Goal: Find specific page/section: Find specific page/section

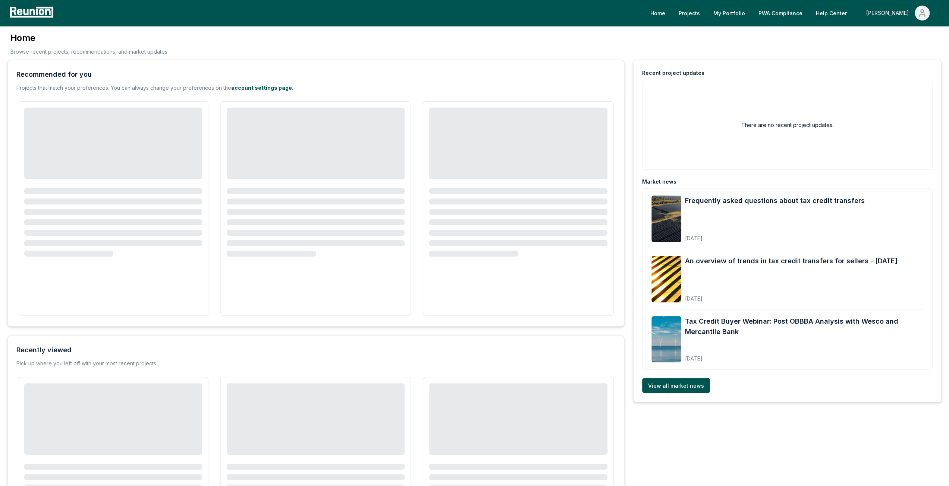
click at [898, 10] on div "[PERSON_NAME]" at bounding box center [888, 13] width 45 height 15
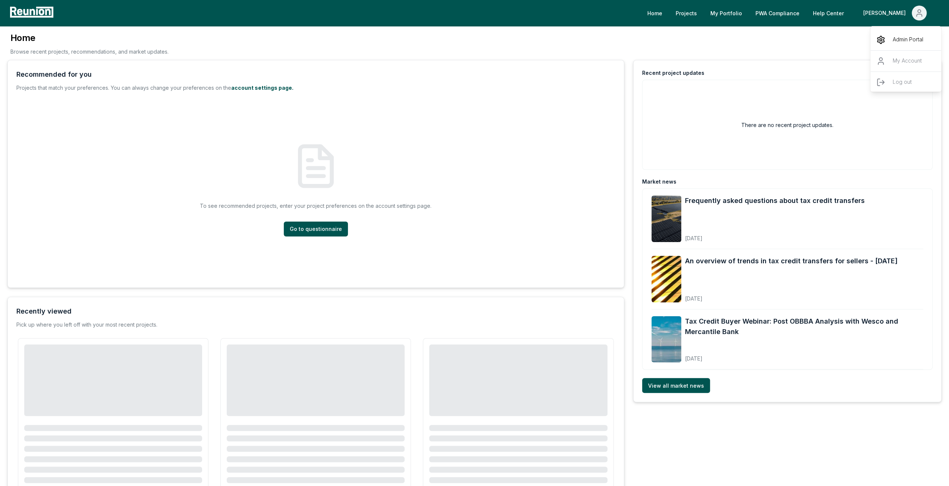
click at [908, 36] on p "Admin Portal" at bounding box center [907, 39] width 31 height 9
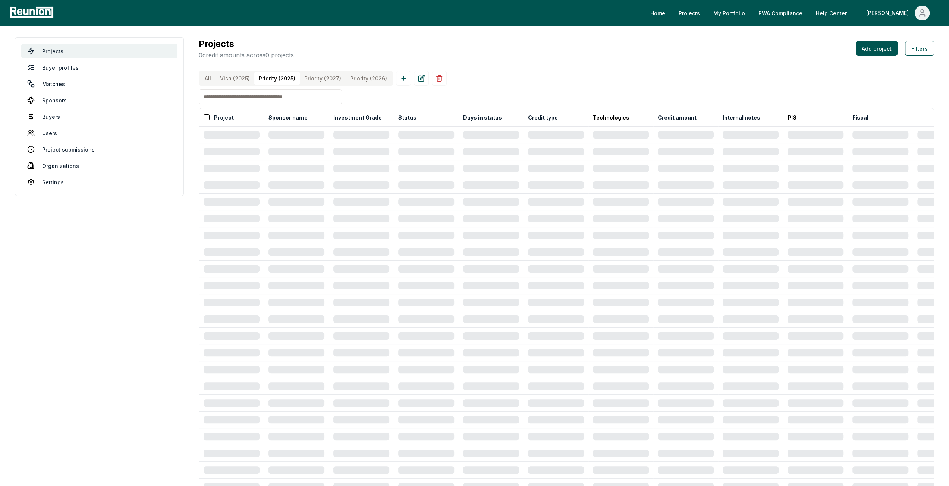
click at [272, 79] on \(2025\) "Priority (2025)" at bounding box center [276, 78] width 45 height 12
click at [208, 78] on button "All" at bounding box center [207, 78] width 15 height 12
click at [921, 47] on button "Filters (1)" at bounding box center [916, 48] width 35 height 15
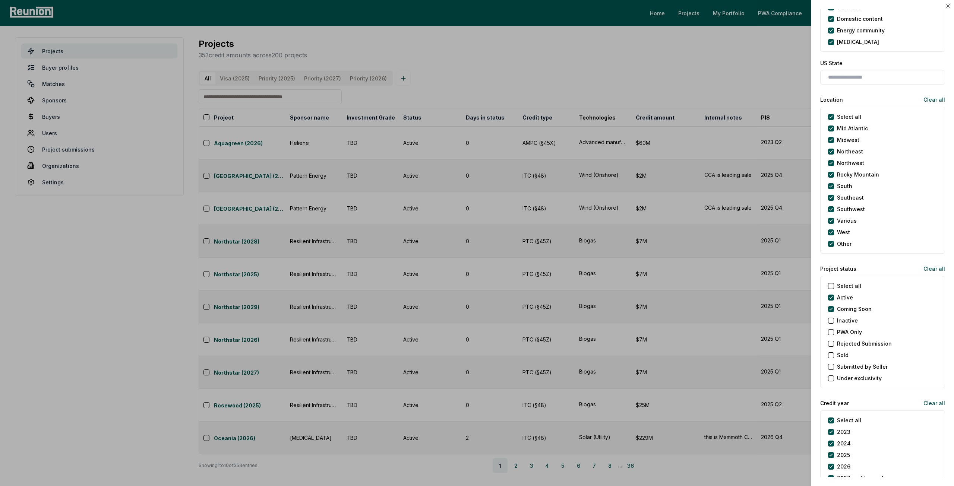
scroll to position [596, 0]
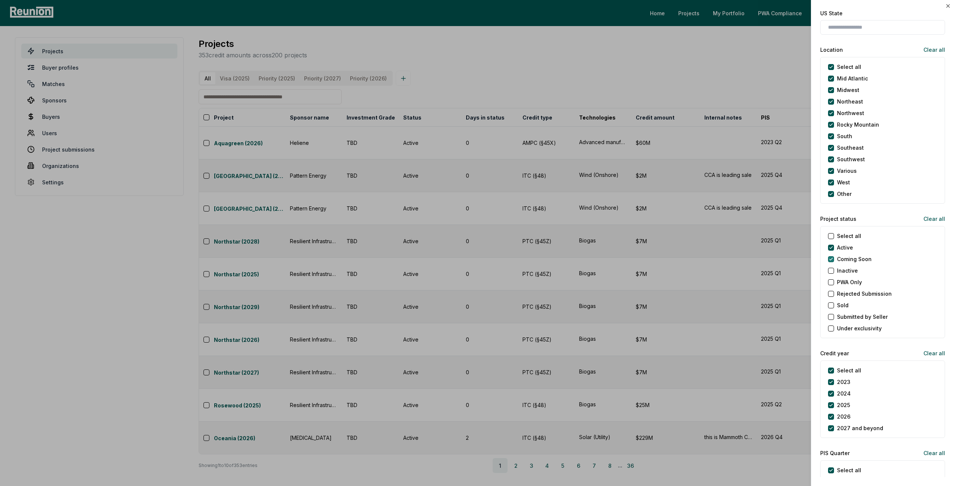
click at [833, 259] on Soon "Coming Soon" at bounding box center [831, 259] width 6 height 6
click at [832, 368] on year "Select all" at bounding box center [831, 371] width 6 height 6
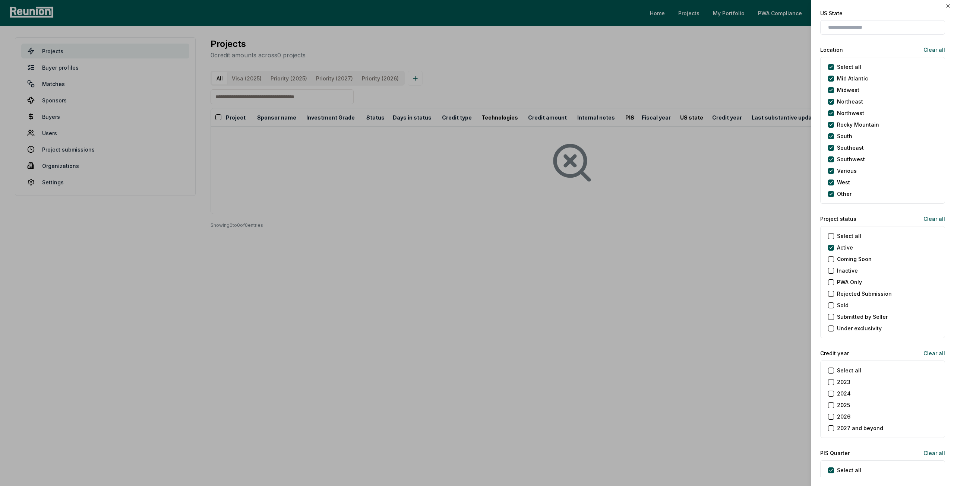
click at [831, 406] on button "2025" at bounding box center [831, 406] width 6 height 6
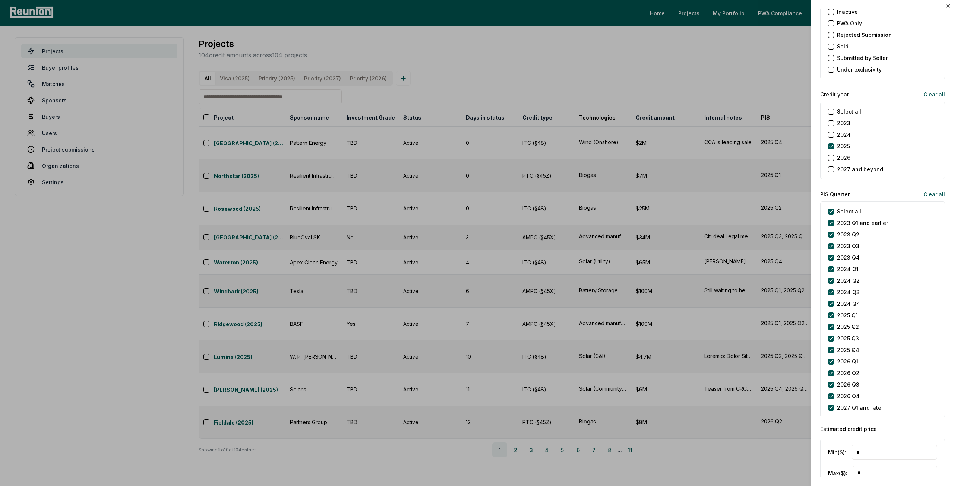
scroll to position [857, 0]
click at [833, 404] on later "2027 Q1 and later" at bounding box center [831, 406] width 6 height 6
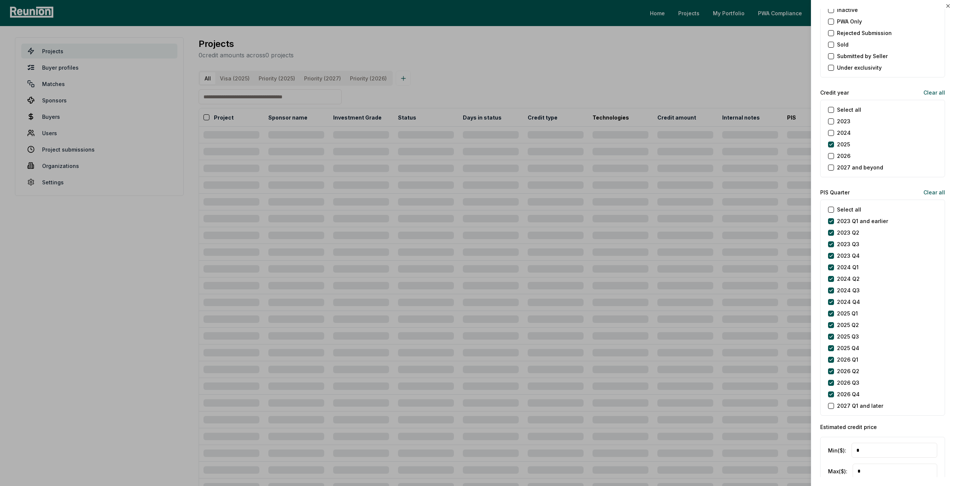
click at [831, 396] on div "2026 Q4" at bounding box center [844, 395] width 32 height 8
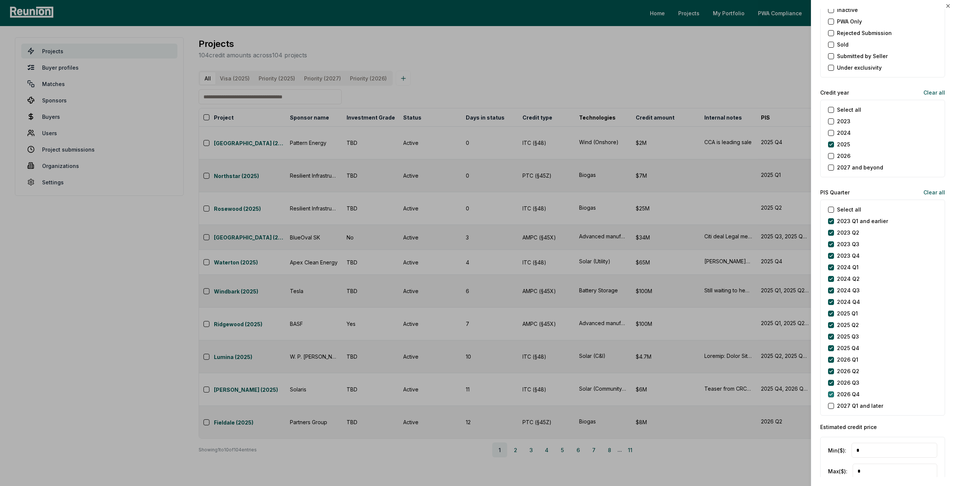
click at [832, 392] on Q4 "2026 Q4" at bounding box center [831, 395] width 6 height 6
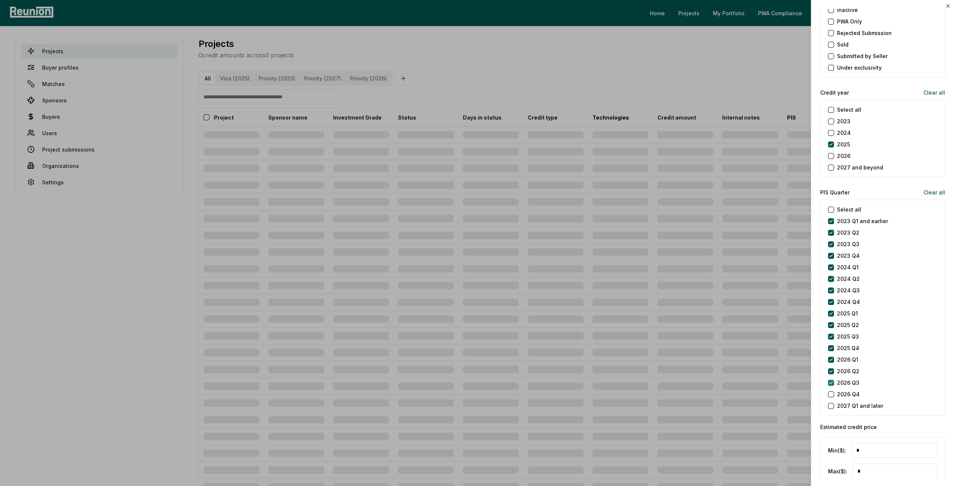
click at [832, 381] on Q3 "2026 Q3" at bounding box center [831, 383] width 6 height 6
click at [832, 371] on Q2 "2026 Q2" at bounding box center [831, 372] width 6 height 6
click at [832, 358] on Q1 "2026 Q1" at bounding box center [831, 360] width 6 height 6
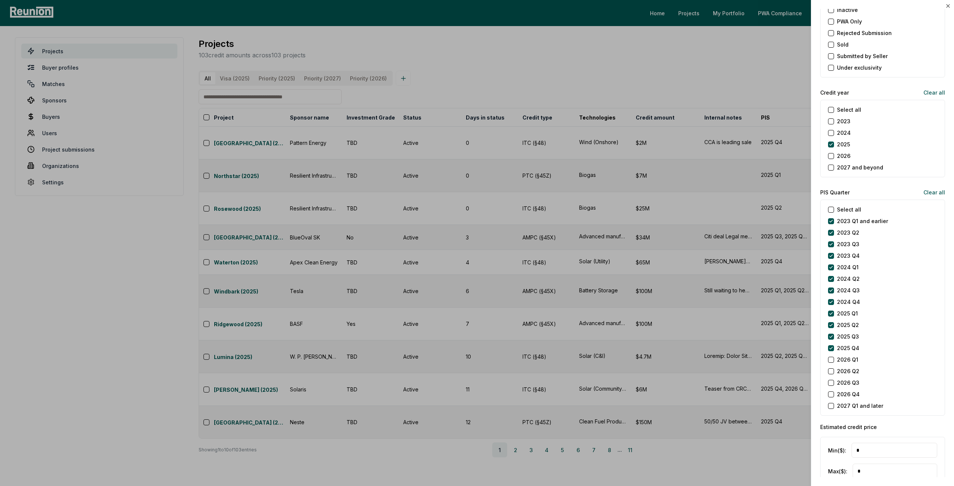
click at [701, 88] on div at bounding box center [477, 243] width 954 height 486
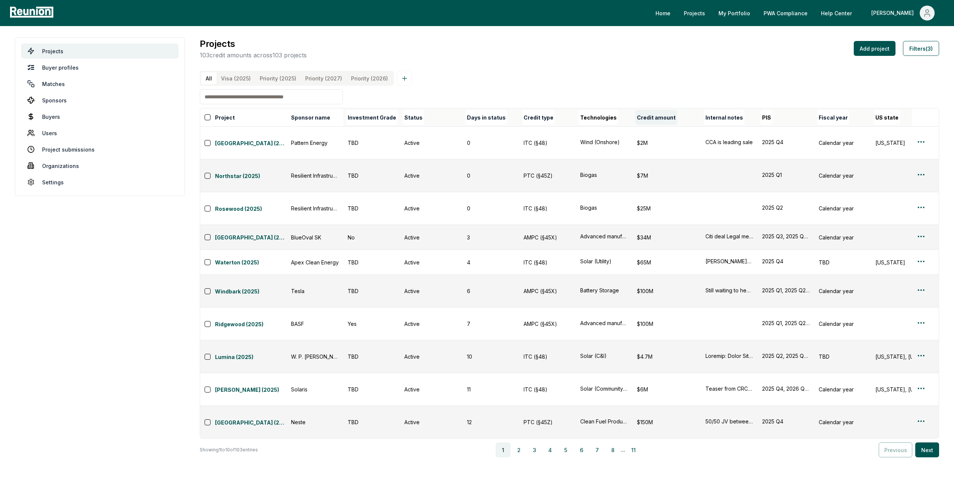
click at [646, 125] on button "Credit amount" at bounding box center [656, 117] width 42 height 15
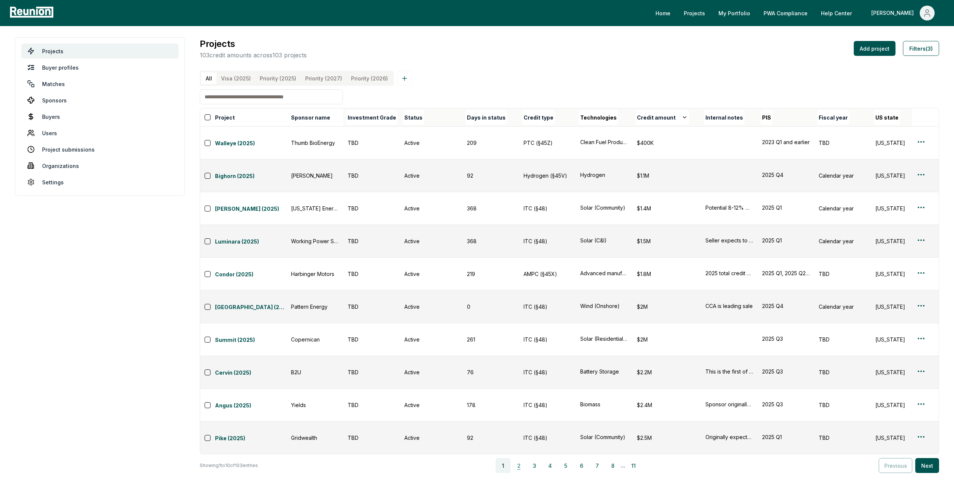
click at [520, 458] on button "2" at bounding box center [518, 465] width 15 height 15
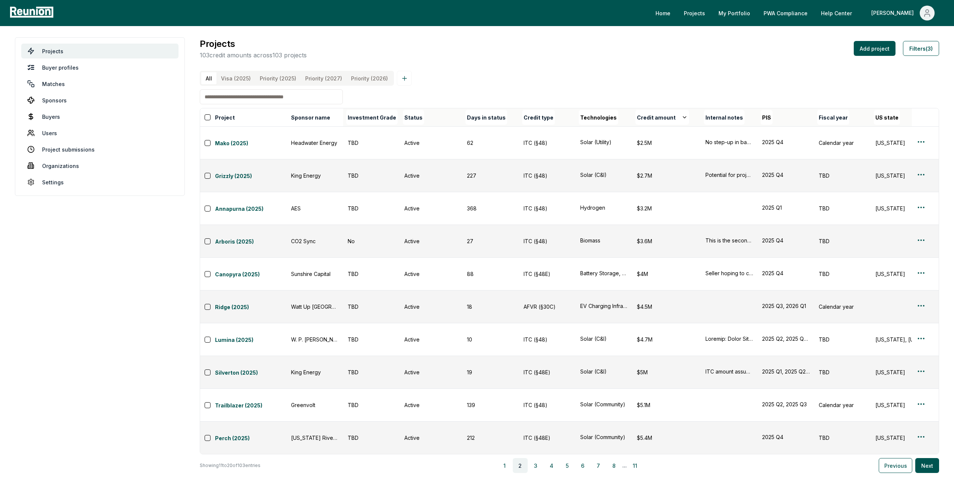
click at [530, 458] on div "1 2 3 4 5 6 7 8 ... 11" at bounding box center [570, 465] width 612 height 15
click at [535, 458] on button "3" at bounding box center [535, 465] width 15 height 15
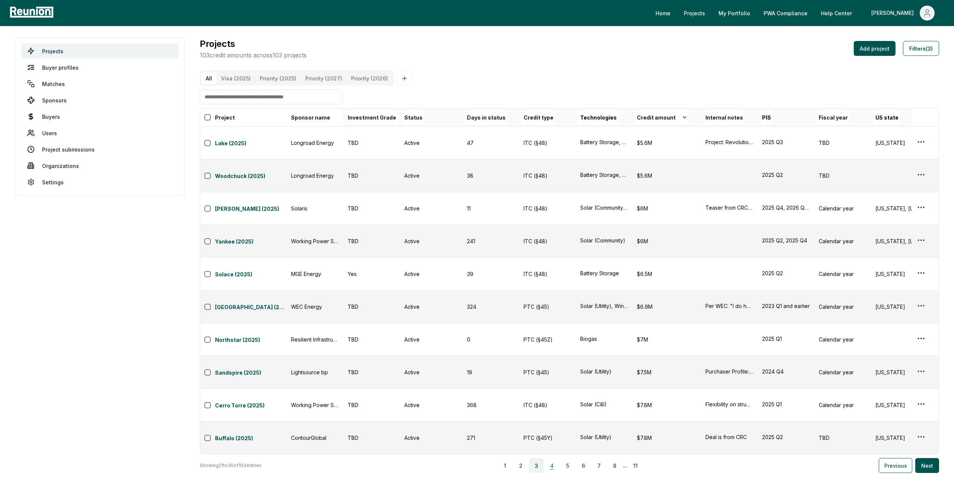
click at [554, 458] on button "4" at bounding box center [552, 465] width 15 height 15
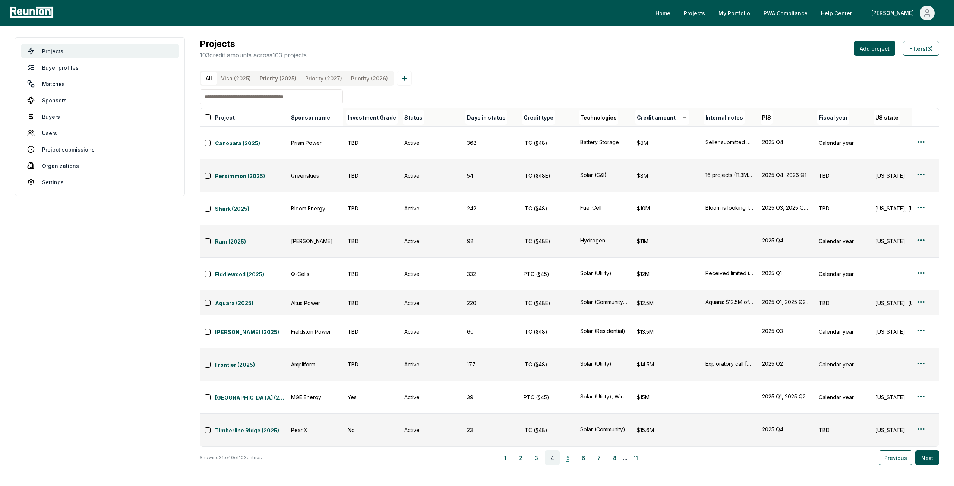
click at [574, 451] on button "5" at bounding box center [568, 458] width 15 height 15
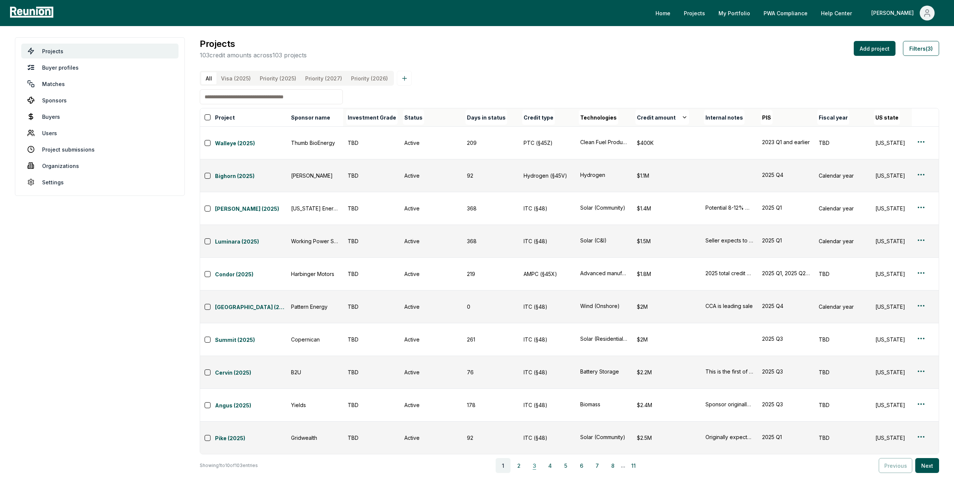
click at [535, 458] on button "3" at bounding box center [534, 465] width 15 height 15
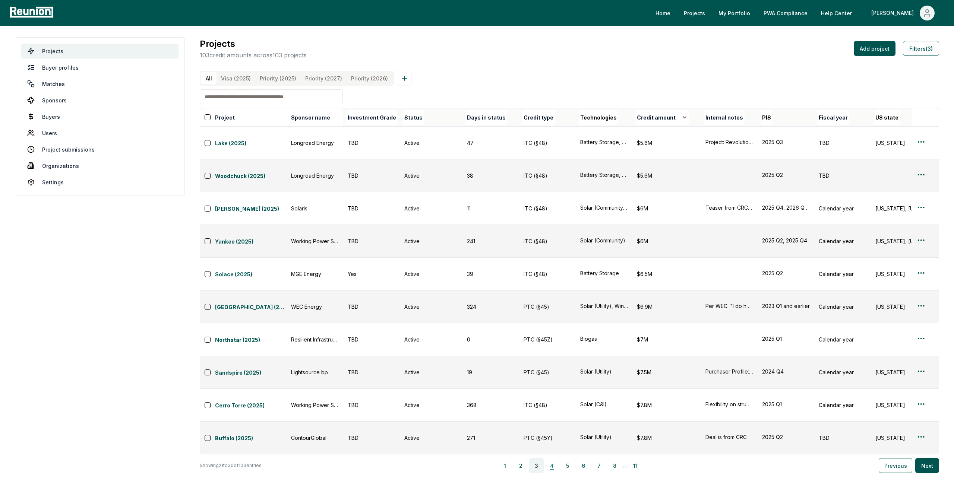
click at [550, 458] on button "4" at bounding box center [552, 465] width 15 height 15
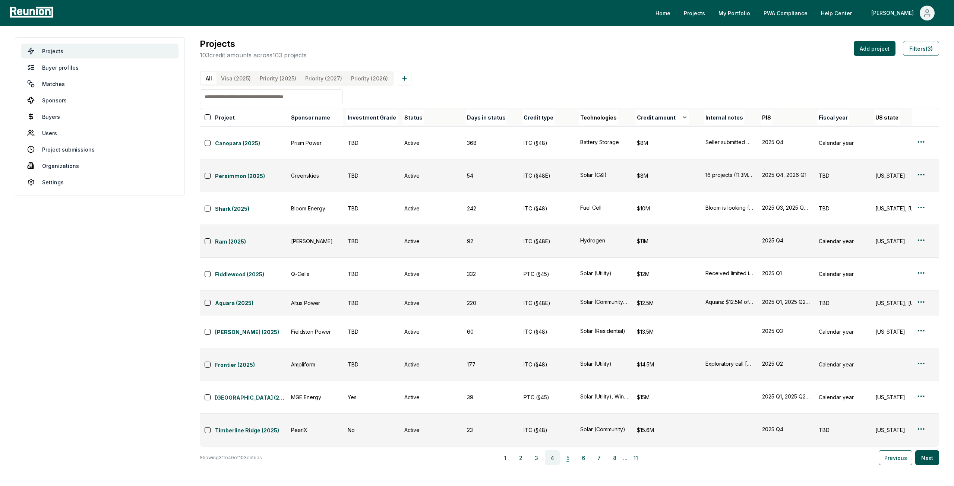
click at [563, 451] on button "5" at bounding box center [568, 458] width 15 height 15
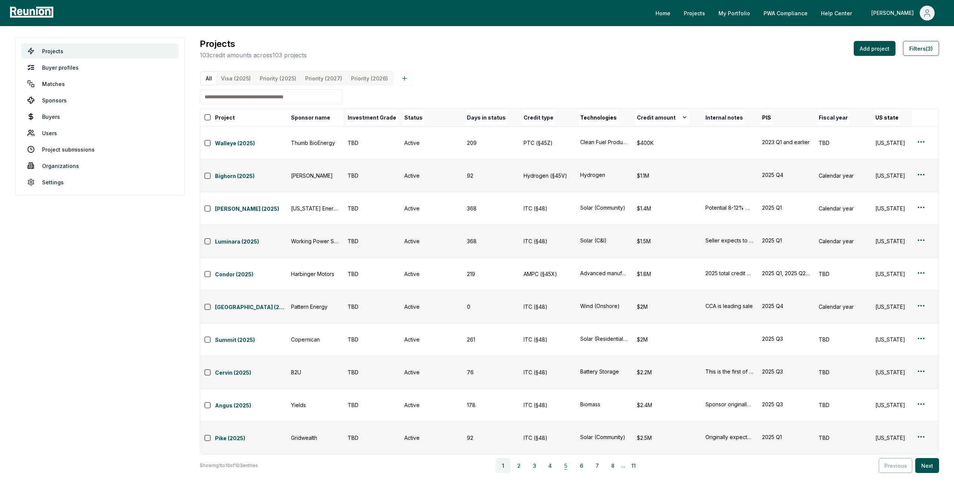
click at [570, 458] on button "5" at bounding box center [565, 465] width 15 height 15
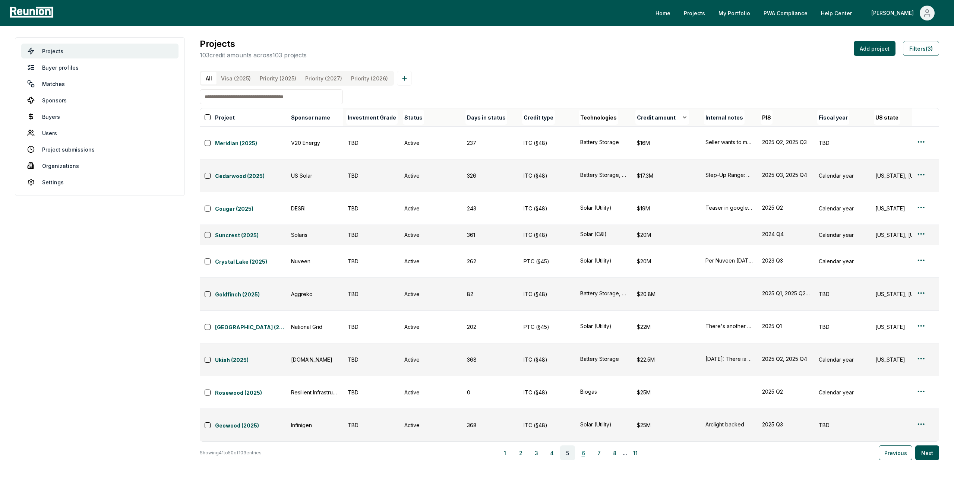
click at [583, 446] on button "6" at bounding box center [583, 453] width 15 height 15
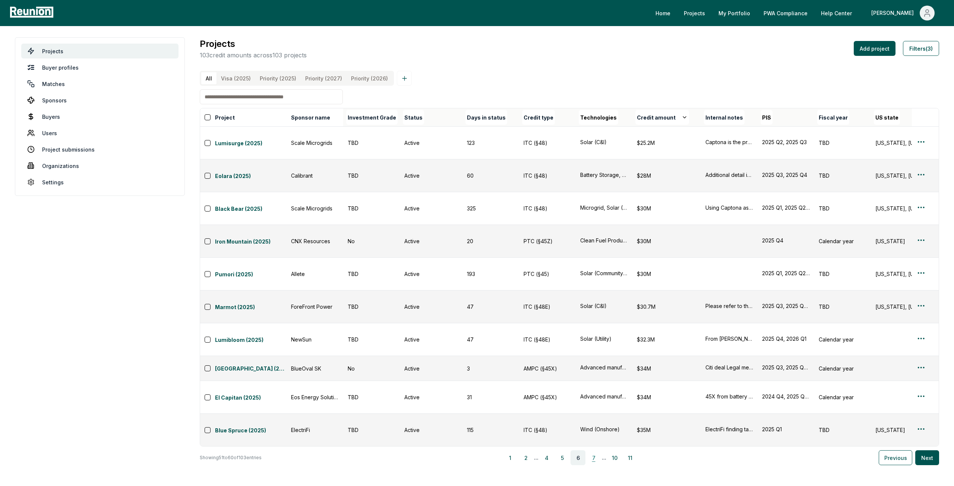
click at [592, 451] on button "7" at bounding box center [593, 458] width 15 height 15
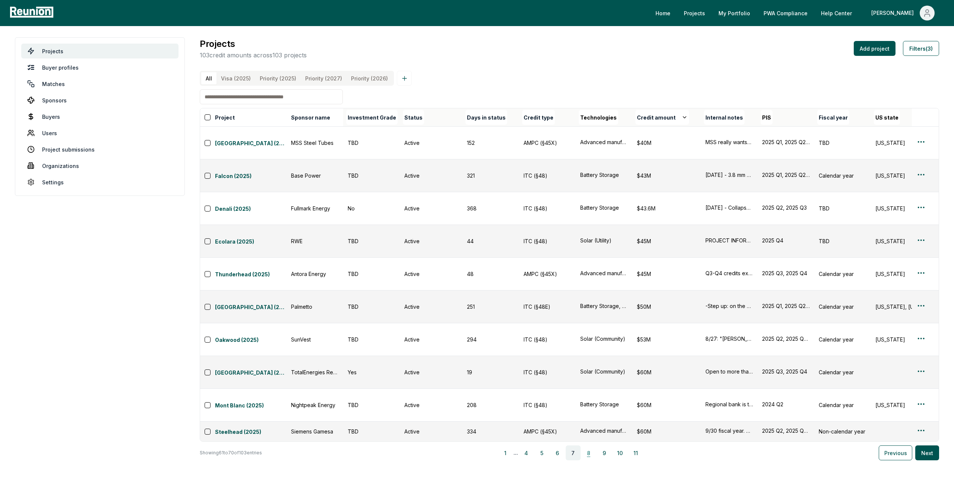
click at [592, 446] on button "8" at bounding box center [588, 453] width 15 height 15
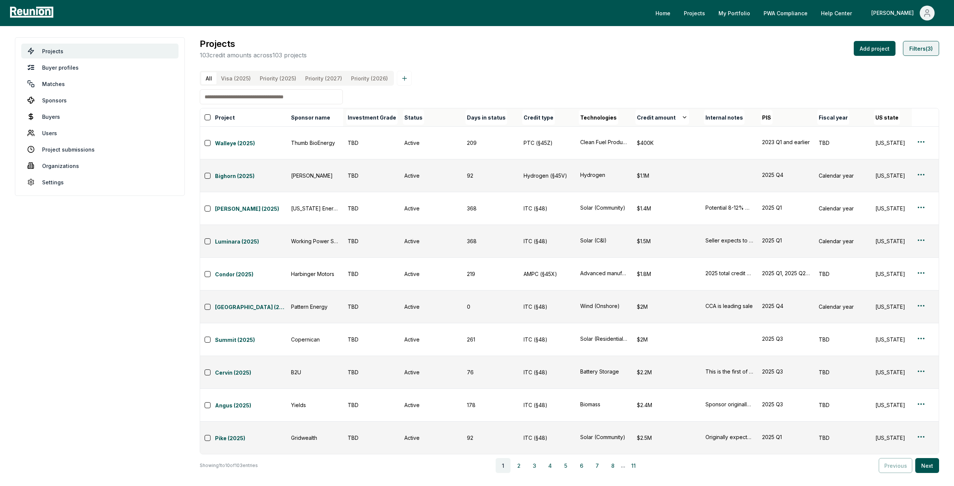
click at [903, 44] on button "Filters (3)" at bounding box center [921, 48] width 36 height 15
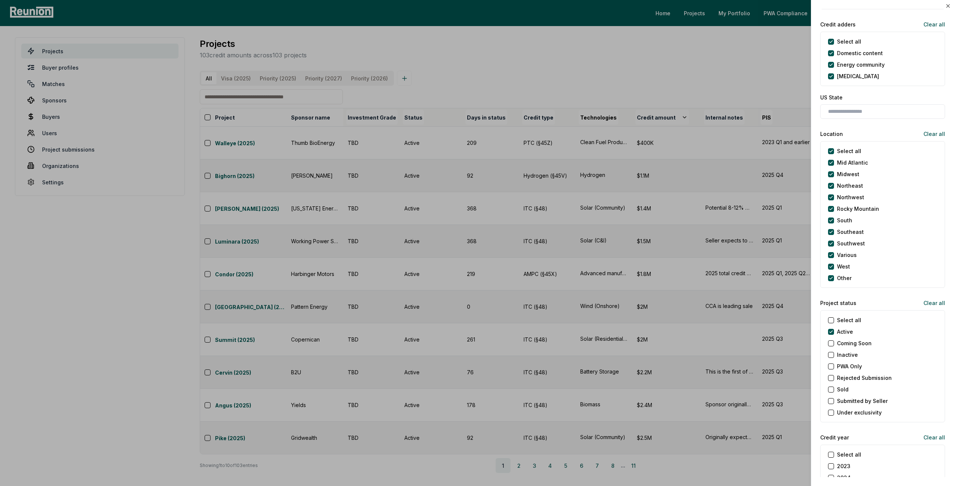
scroll to position [559, 0]
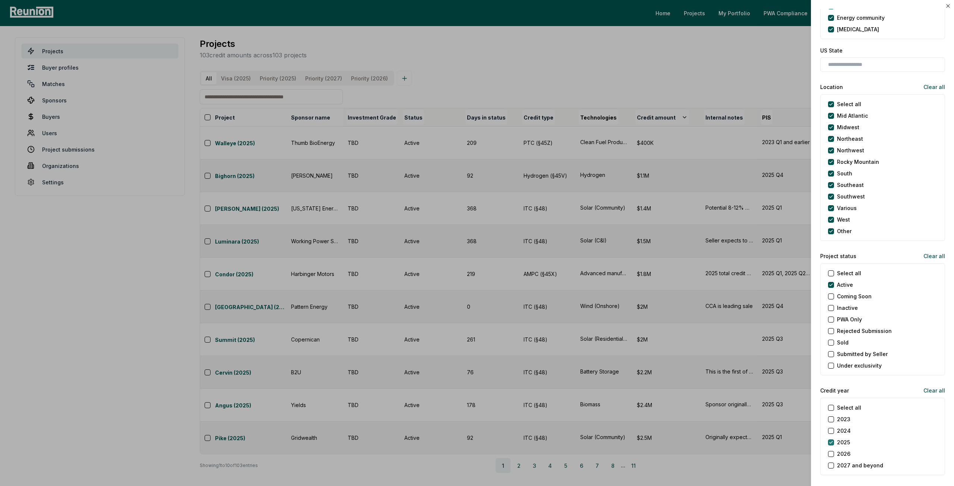
click at [833, 440] on button "2025" at bounding box center [831, 443] width 6 height 6
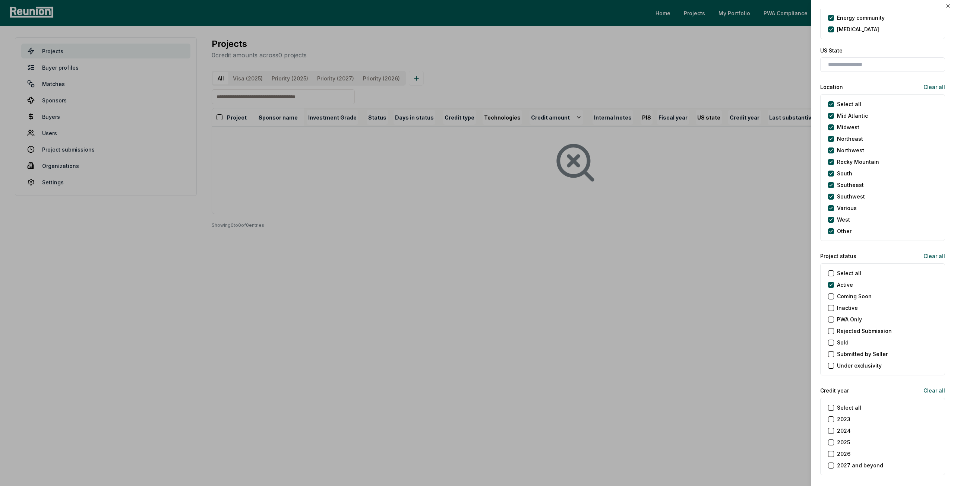
click at [833, 451] on button "2026" at bounding box center [831, 454] width 6 height 6
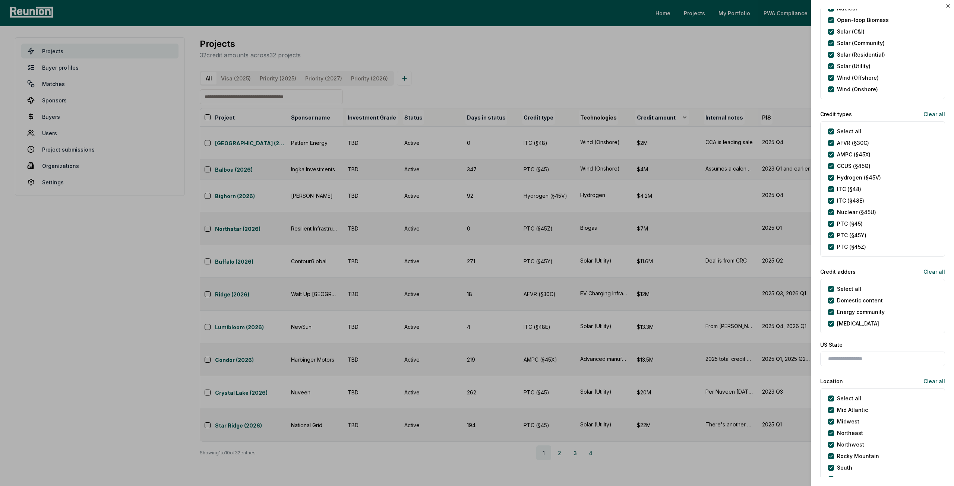
scroll to position [258, 0]
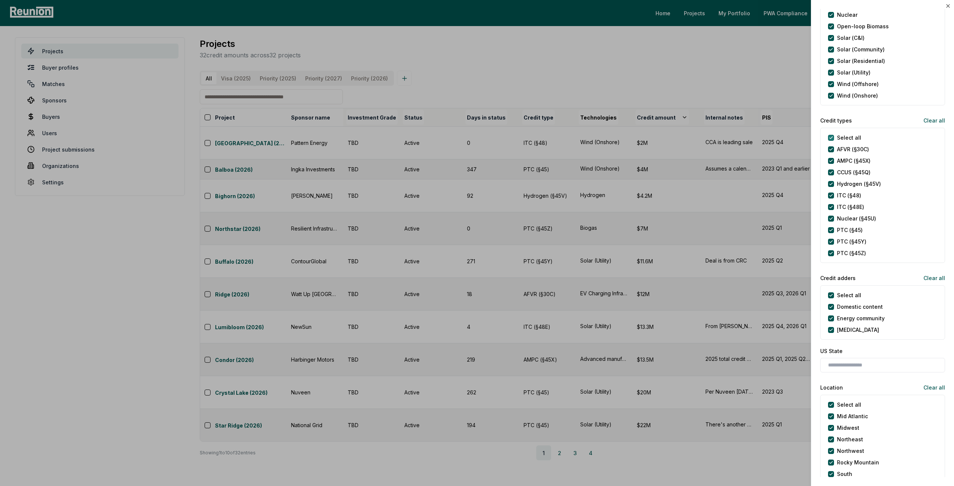
click at [832, 137] on types "Select all" at bounding box center [831, 138] width 6 height 6
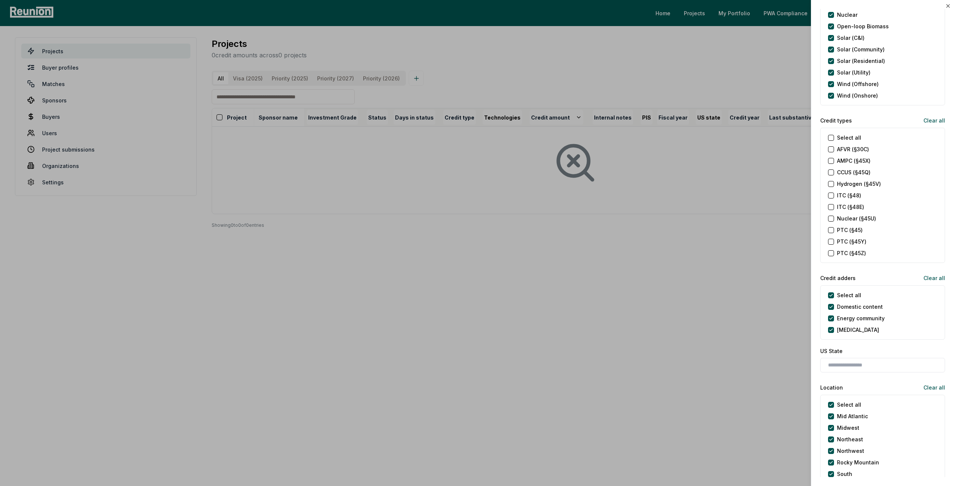
click at [830, 250] on \(§45Z\) "PTC (§45Z)" at bounding box center [831, 253] width 6 height 6
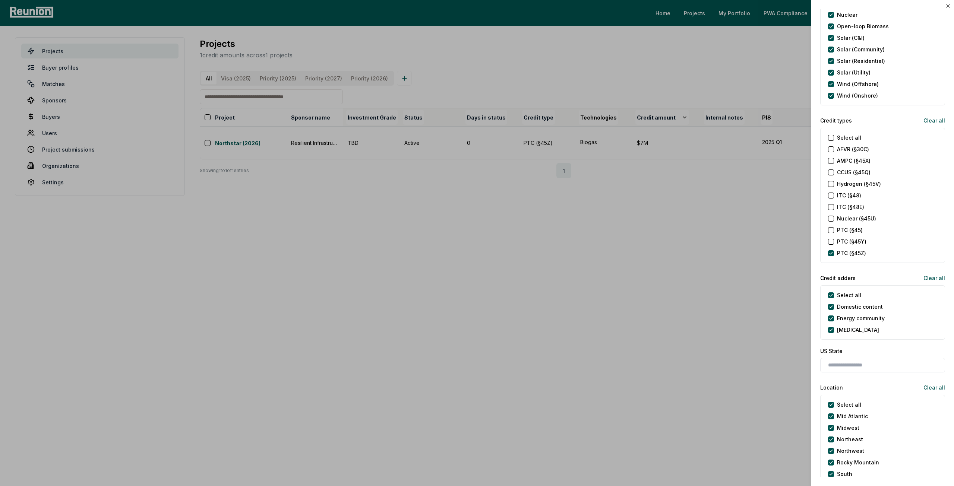
click at [587, 64] on div at bounding box center [477, 243] width 954 height 486
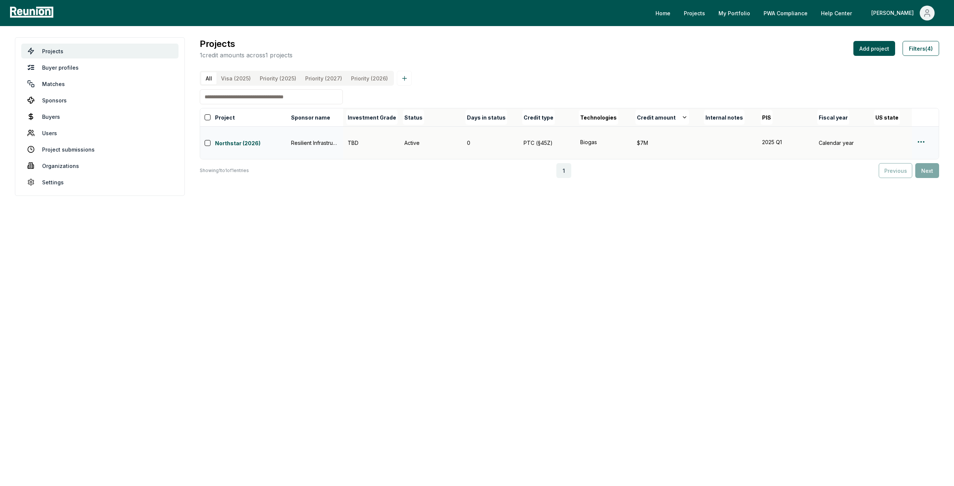
click at [929, 142] on div at bounding box center [925, 143] width 18 height 11
click at [921, 142] on html "Please visit us on your desktop We're working on making our marketplace mobile-…" at bounding box center [477, 243] width 954 height 486
click at [247, 144] on html "Please visit us on your desktop We're working on making our marketplace mobile-…" at bounding box center [477, 243] width 954 height 486
click at [250, 141] on link "Northstar (2026)" at bounding box center [251, 143] width 72 height 9
click at [909, 47] on button "Filters (4)" at bounding box center [921, 48] width 37 height 15
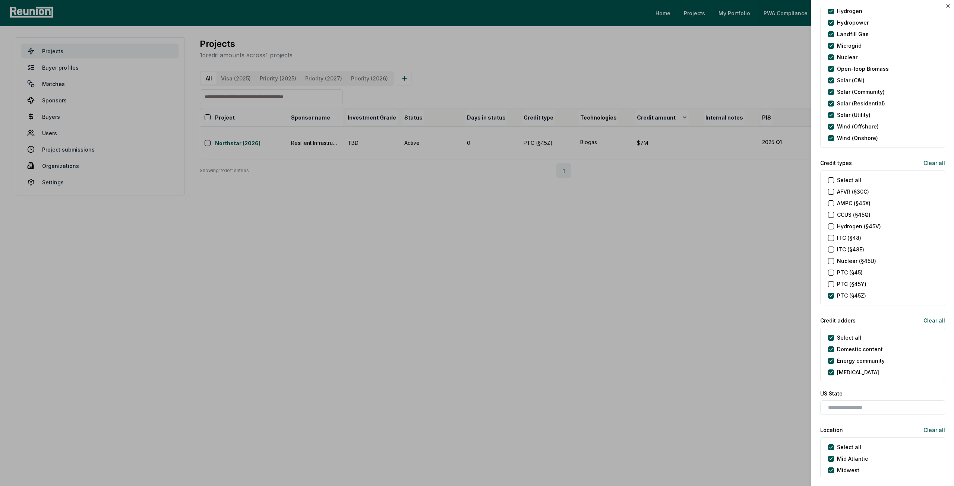
scroll to position [224, 0]
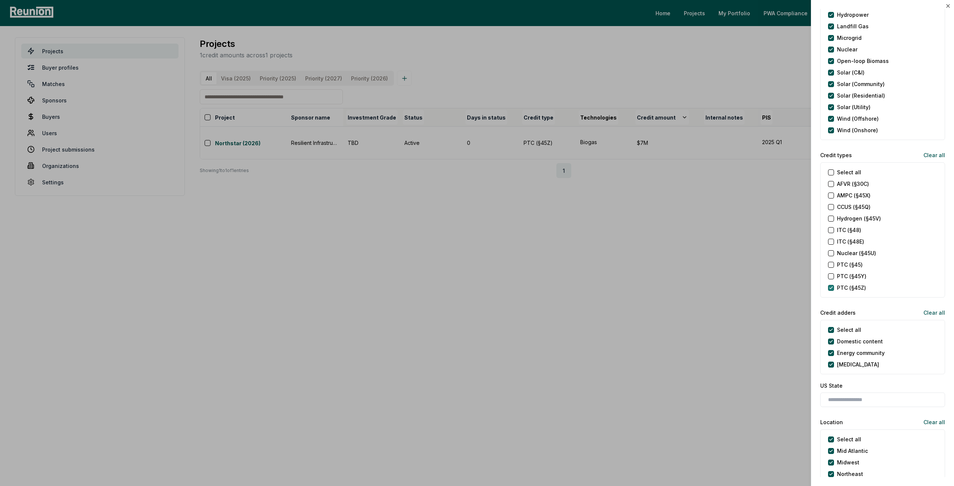
click at [831, 288] on \(§45Z\) "PTC (§45Z)" at bounding box center [831, 288] width 6 height 6
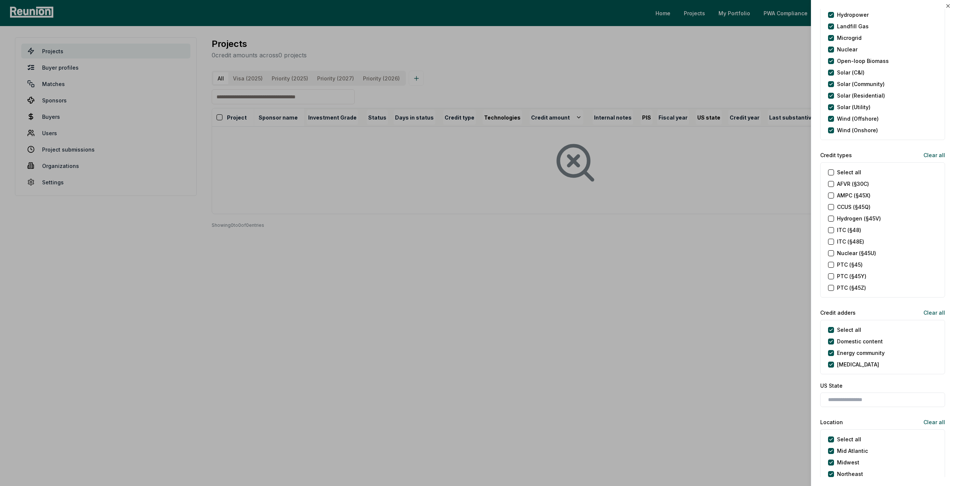
click at [830, 276] on \(§45Y\) "PTC (§45Y)" at bounding box center [831, 277] width 6 height 6
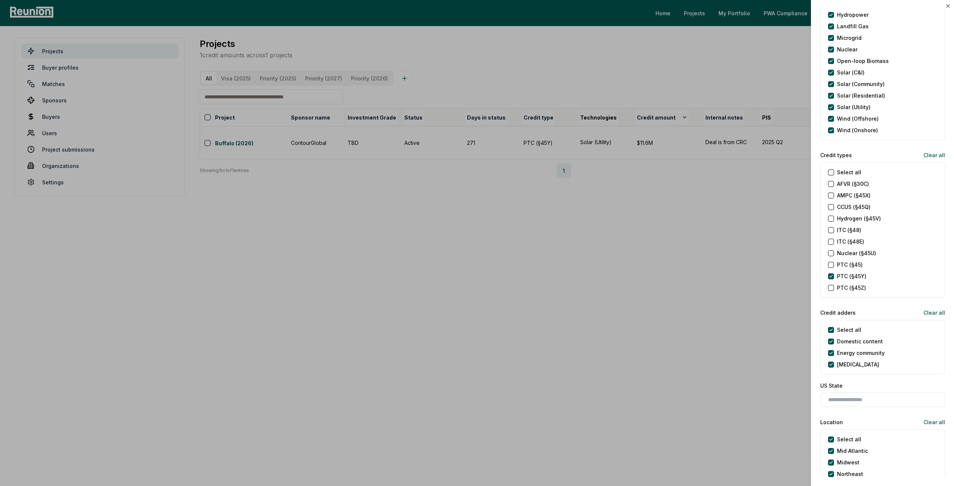
click at [833, 264] on \(§45\) "PTC (§45)" at bounding box center [831, 265] width 6 height 6
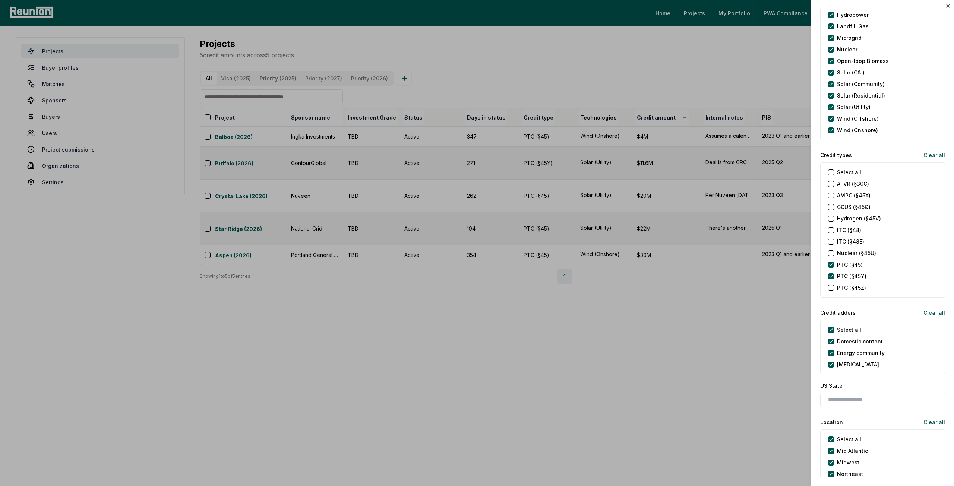
click at [832, 194] on \(§45X\) "AMPC (§45X)" at bounding box center [831, 196] width 6 height 6
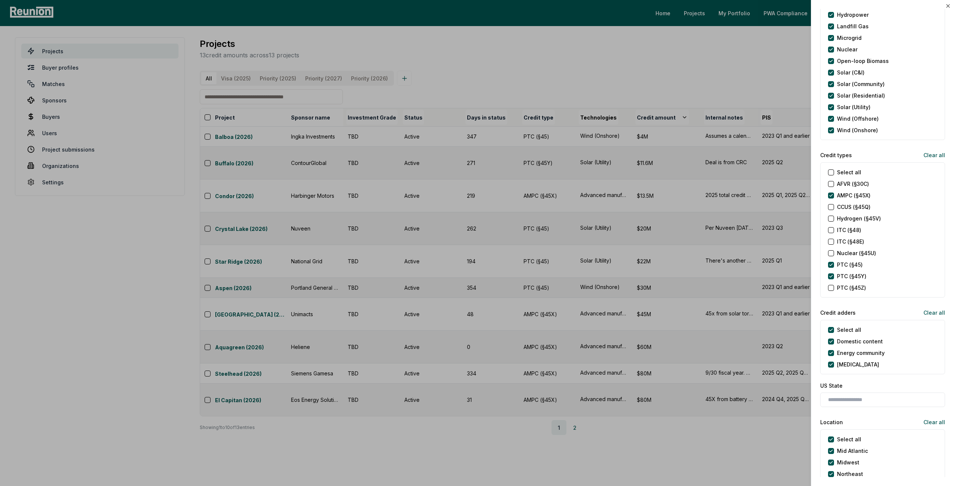
click at [594, 61] on div at bounding box center [477, 243] width 954 height 486
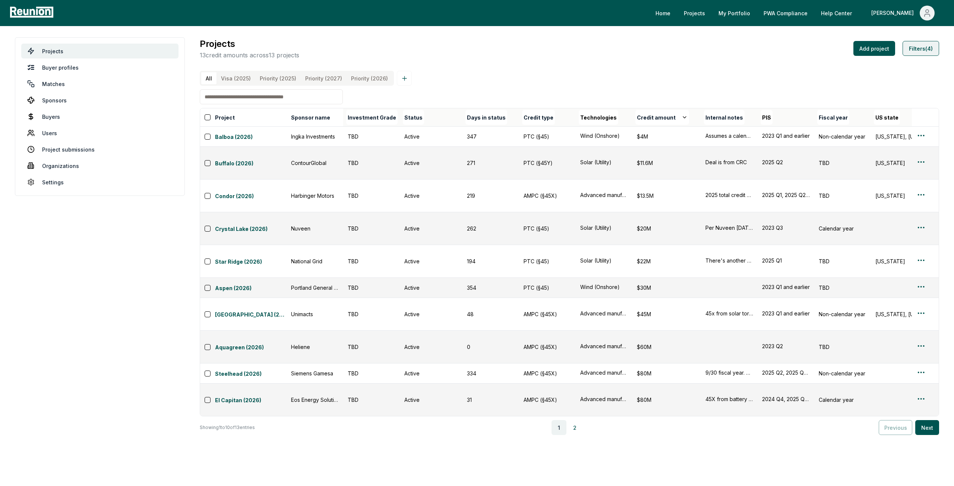
click at [922, 50] on button "Filters (4)" at bounding box center [921, 48] width 37 height 15
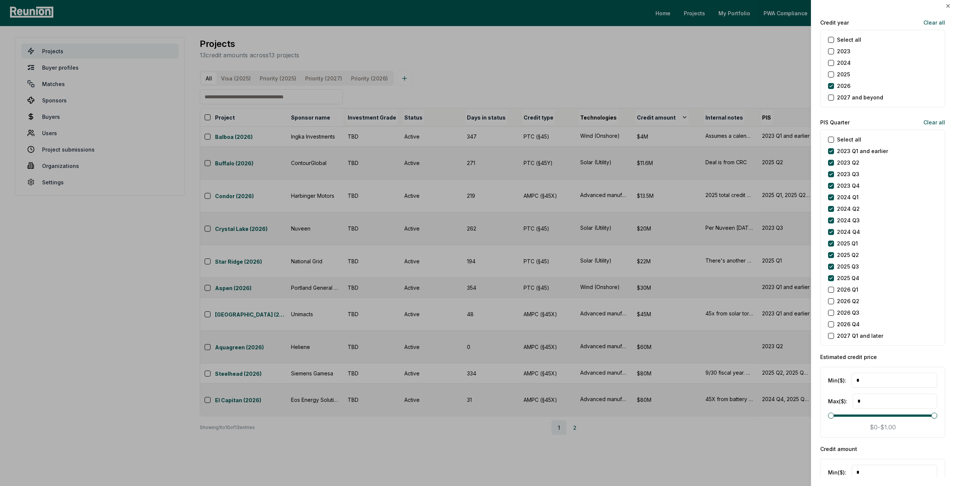
scroll to position [932, 0]
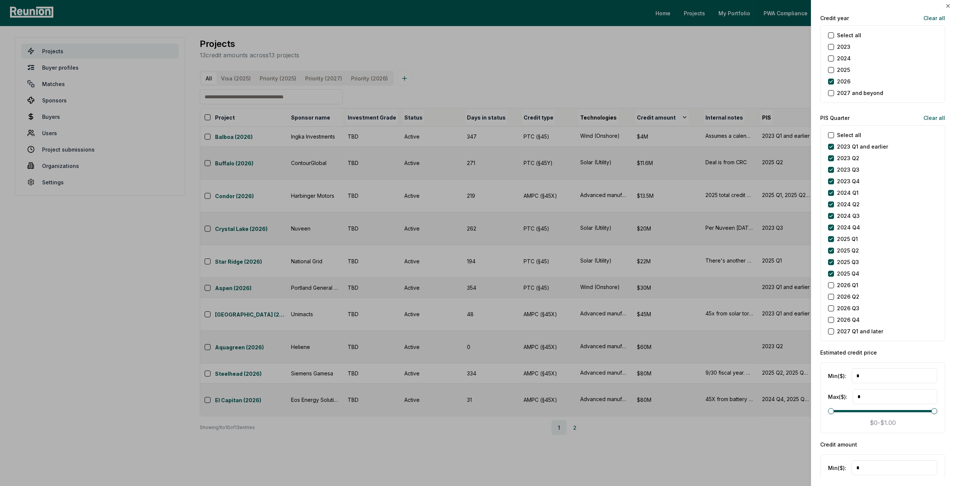
click at [829, 283] on Q1 "2026 Q1" at bounding box center [831, 286] width 6 height 6
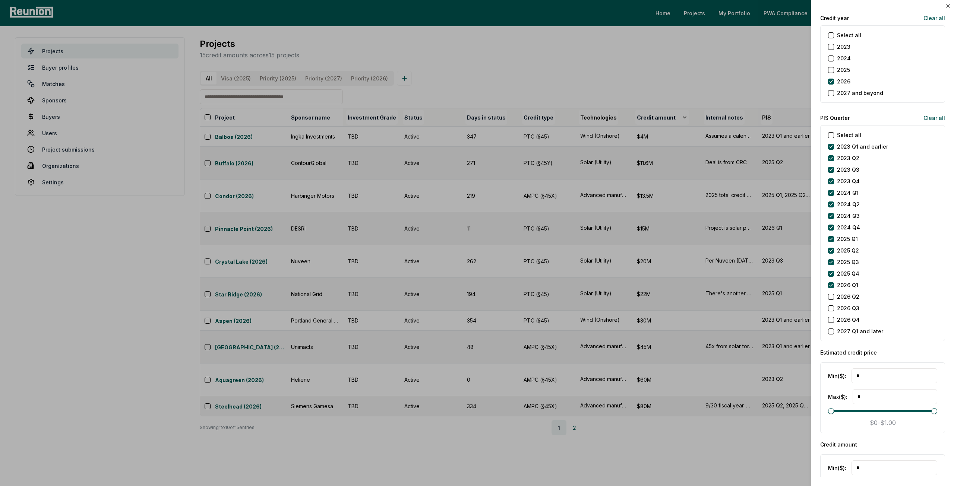
click at [833, 295] on Q2 "2026 Q2" at bounding box center [831, 297] width 6 height 6
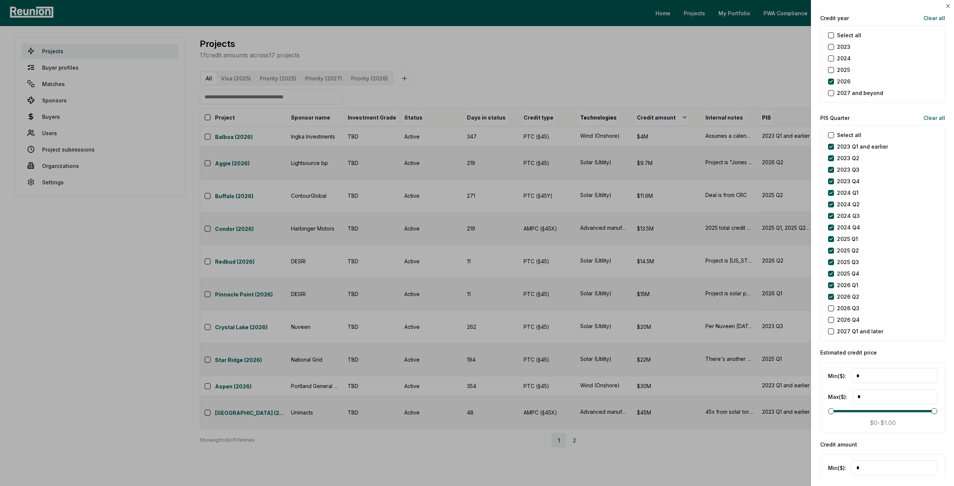
click at [830, 306] on Q3 "2026 Q3" at bounding box center [831, 309] width 6 height 6
click at [830, 317] on Q4 "2026 Q4" at bounding box center [831, 320] width 6 height 6
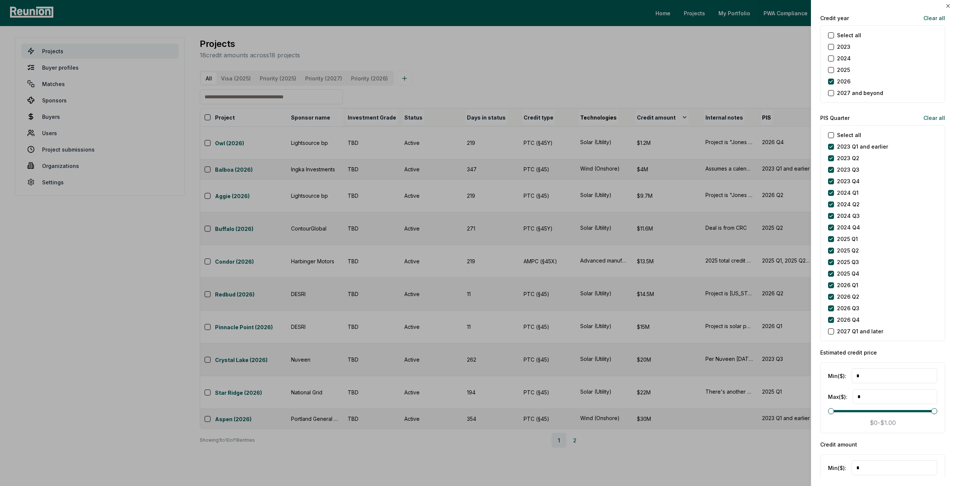
click at [666, 79] on div at bounding box center [477, 243] width 954 height 486
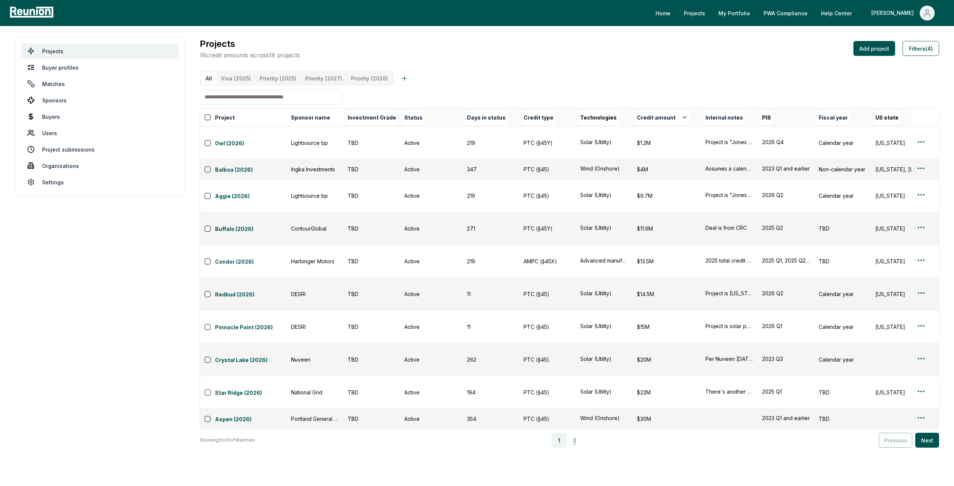
click at [575, 433] on button "2" at bounding box center [574, 440] width 15 height 15
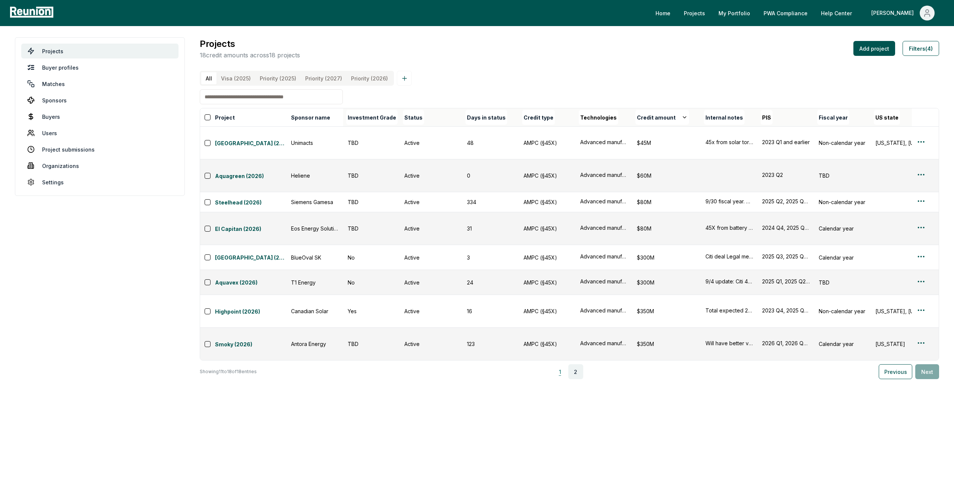
click at [564, 365] on button "1" at bounding box center [560, 372] width 15 height 15
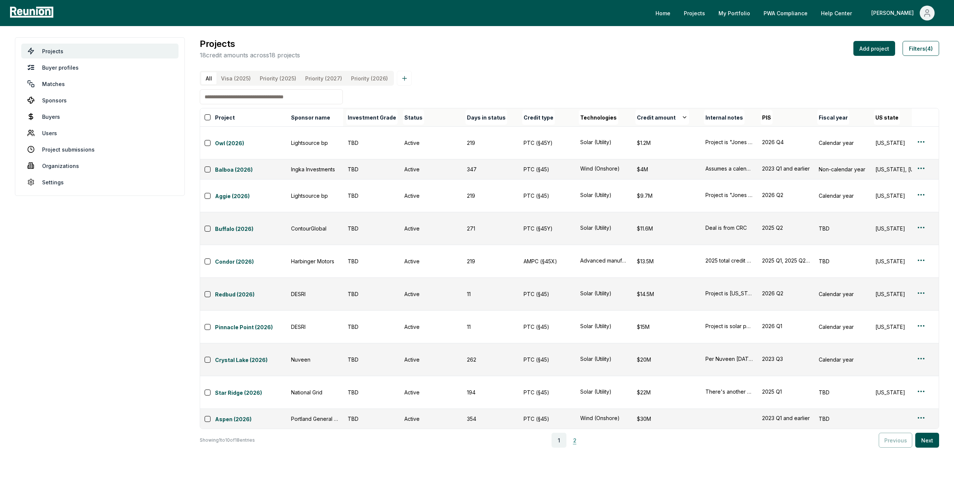
click at [575, 433] on button "2" at bounding box center [574, 440] width 15 height 15
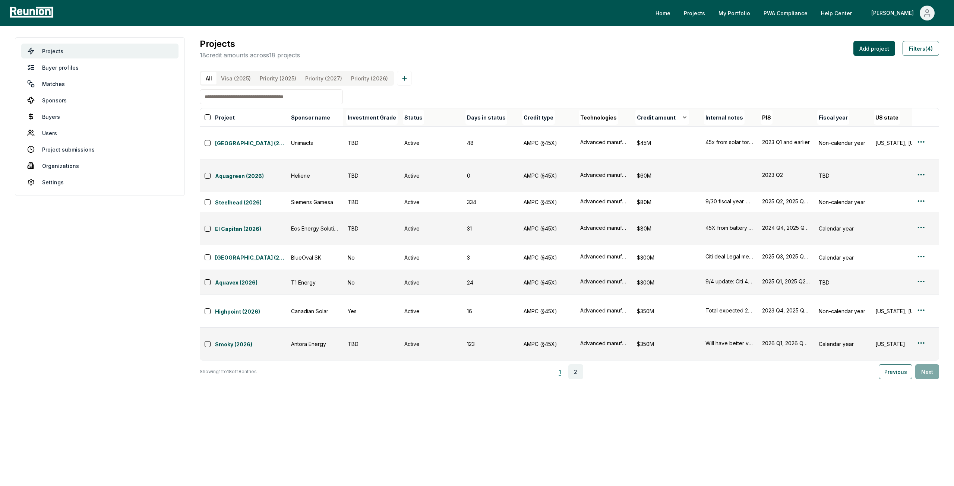
click at [564, 365] on button "1" at bounding box center [560, 372] width 15 height 15
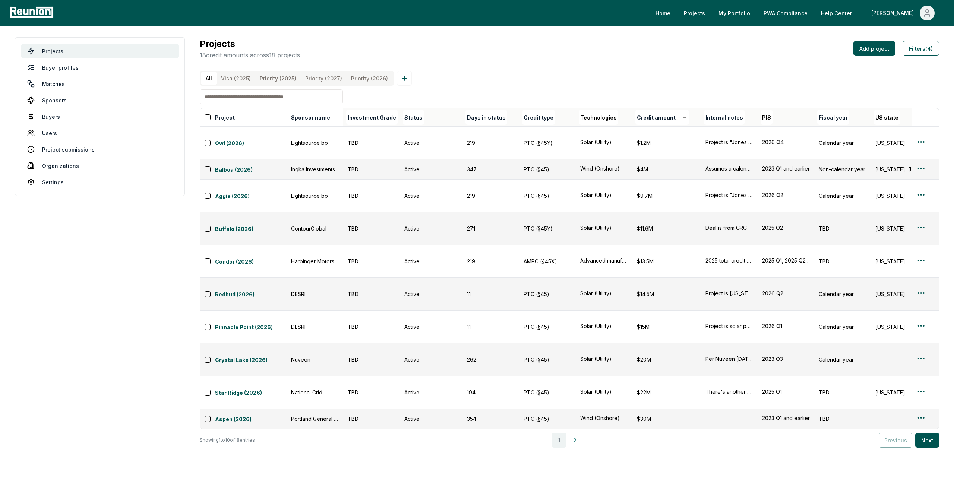
click at [578, 433] on button "2" at bounding box center [574, 440] width 15 height 15
click at [582, 433] on button "2" at bounding box center [574, 440] width 15 height 15
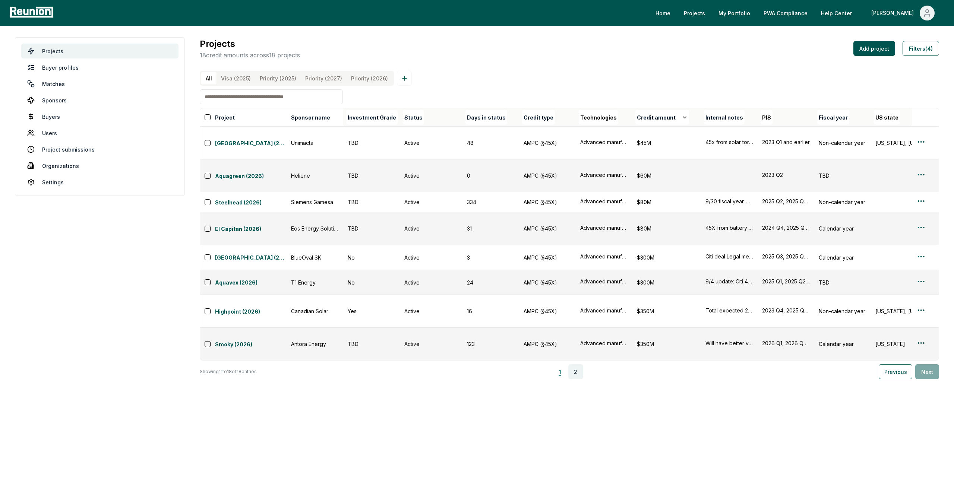
click at [567, 365] on button "1" at bounding box center [560, 372] width 15 height 15
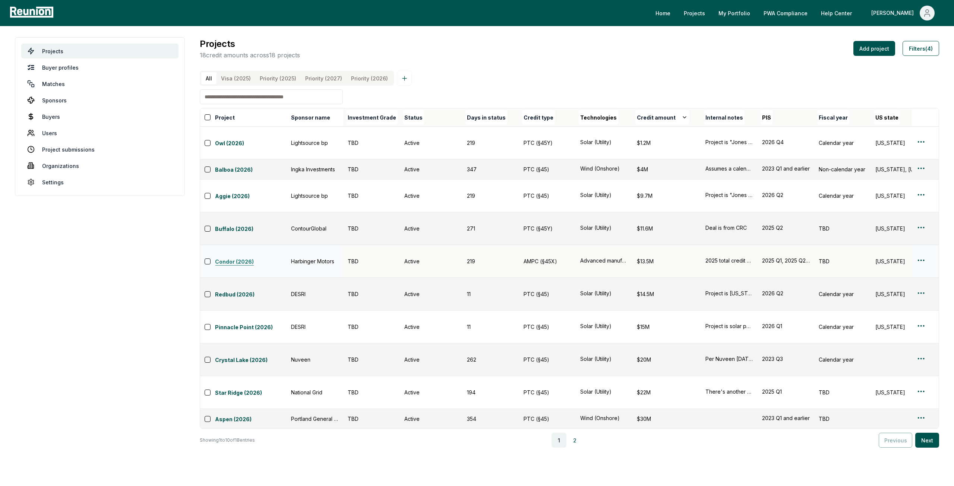
click at [247, 258] on link "Condor (2026)" at bounding box center [251, 262] width 72 height 9
click at [580, 433] on button "2" at bounding box center [574, 440] width 15 height 15
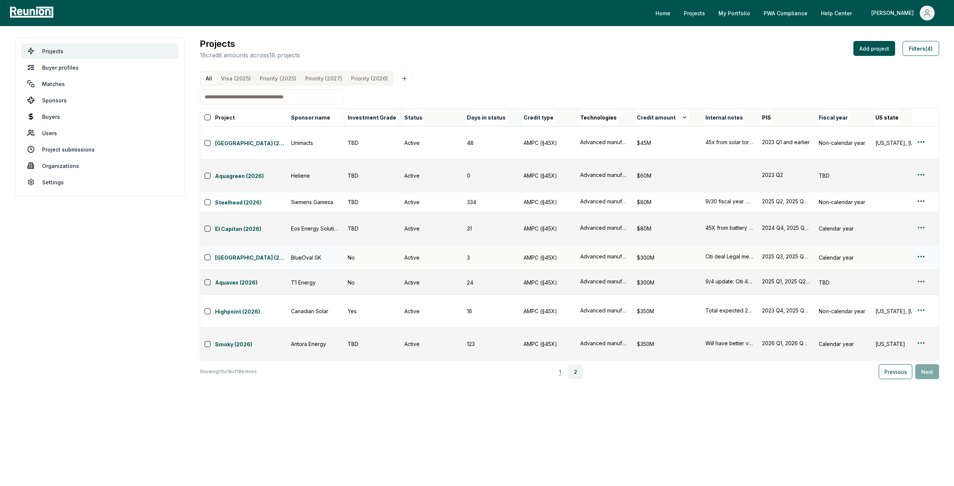
click at [563, 365] on button "1" at bounding box center [560, 372] width 15 height 15
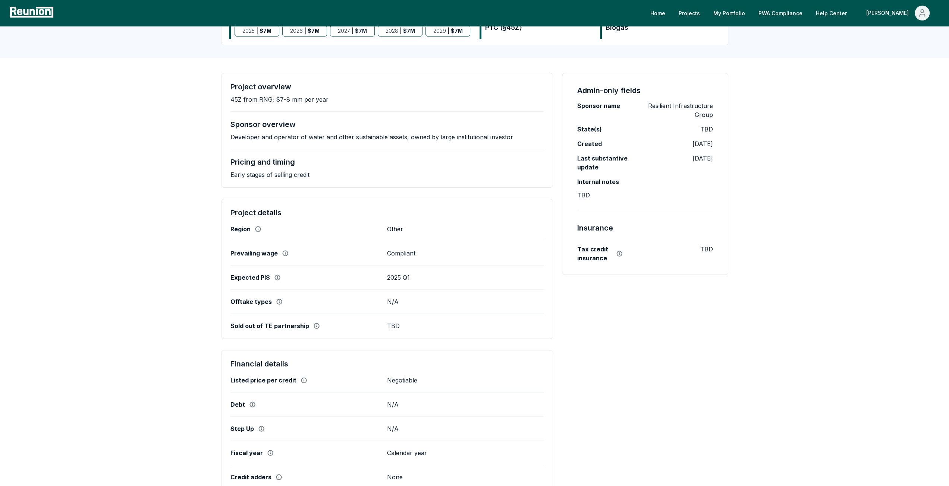
scroll to position [112, 0]
